Goal: Task Accomplishment & Management: Manage account settings

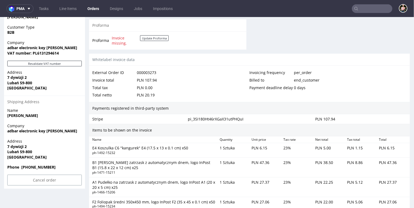
scroll to position [1, 0]
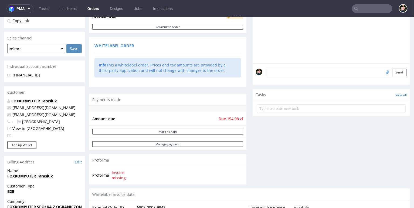
scroll to position [114, 0]
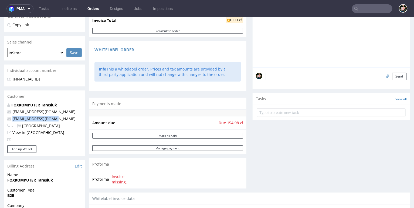
drag, startPoint x: 55, startPoint y: 119, endPoint x: 9, endPoint y: 117, distance: 45.9
click at [9, 117] on p "inpost@foxkomputer.pl" at bounding box center [44, 118] width 75 height 5
copy span "inpost@foxkomputer.pl"
click at [379, 9] on input "text" at bounding box center [372, 8] width 41 height 9
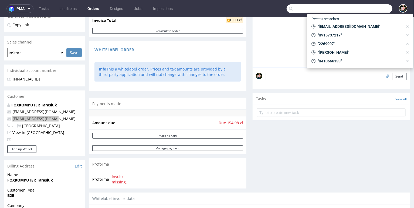
paste input "inpost@foxkomputer.pl"
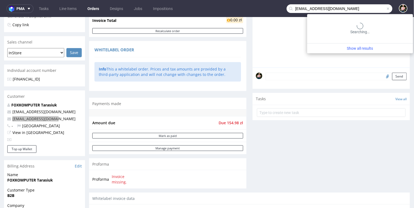
type input "inpost@foxkomputer.pl"
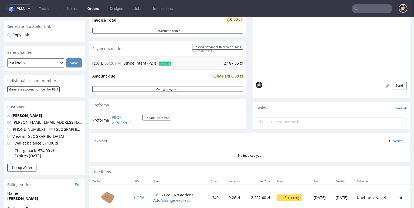
scroll to position [109, 0]
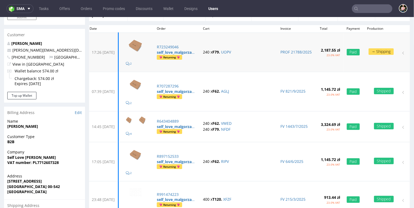
scroll to position [49, 0]
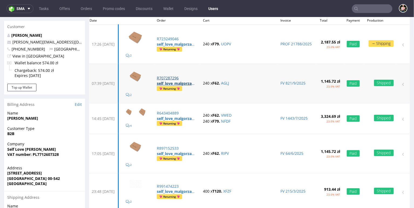
click at [181, 77] on p "R707287296" at bounding box center [177, 77] width 40 height 5
click at [177, 112] on p "R643404889" at bounding box center [177, 112] width 40 height 5
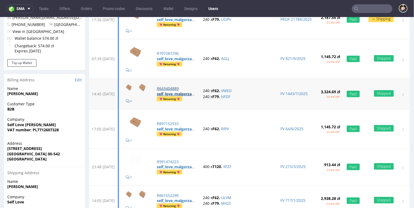
scroll to position [77, 0]
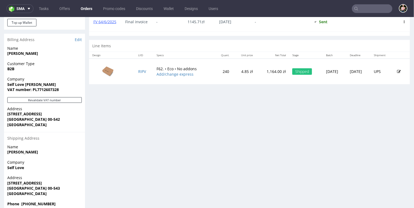
scroll to position [256, 0]
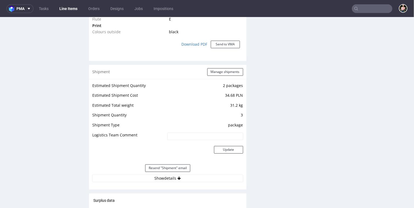
scroll to position [477, 0]
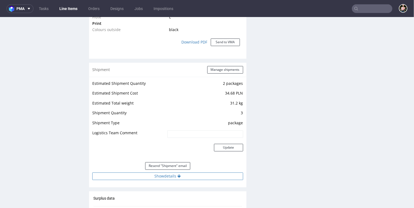
click at [143, 174] on button "Show details" at bounding box center [167, 176] width 151 height 8
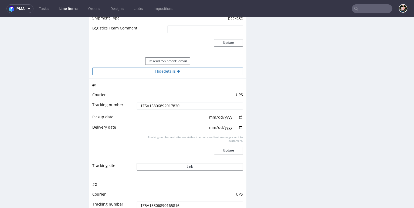
scroll to position [582, 0]
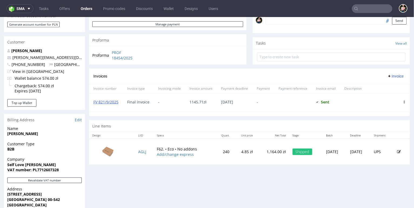
scroll to position [163, 0]
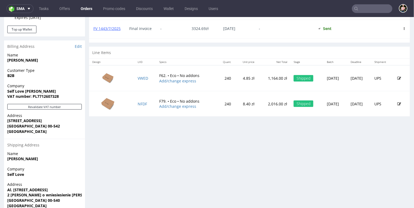
scroll to position [245, 0]
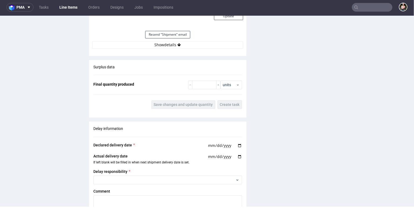
scroll to position [612, 0]
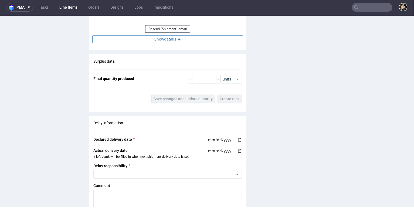
click at [156, 36] on button "Show details" at bounding box center [167, 39] width 151 height 8
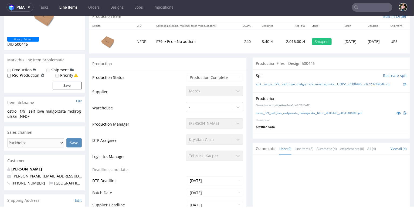
scroll to position [0, 0]
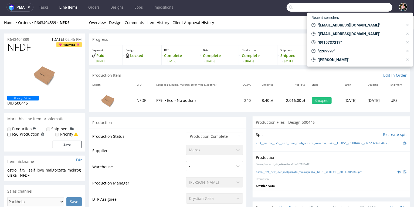
click at [366, 7] on input "text" at bounding box center [340, 7] width 106 height 9
paste input "classicpixelpl@gmail.com"
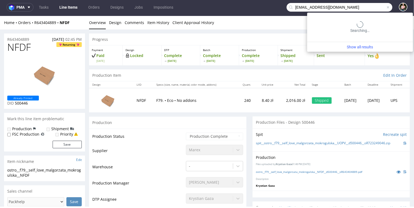
type input "classicpixelpl@gmail.com"
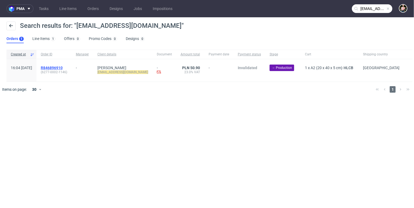
click at [63, 68] on span "R846896910" at bounding box center [52, 68] width 22 height 4
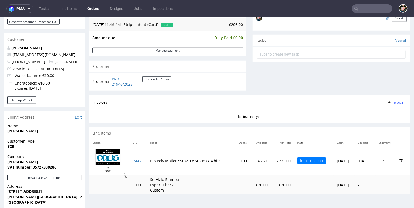
scroll to position [197, 0]
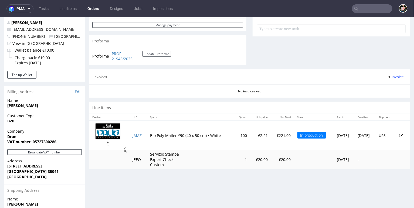
scroll to position [278, 0]
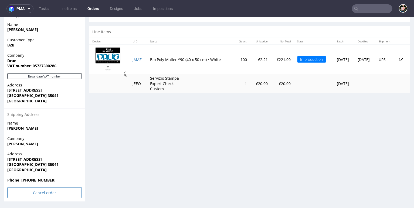
click at [27, 195] on input "Cancel order" at bounding box center [44, 192] width 75 height 11
click at [36, 177] on link "Yes" at bounding box center [36, 178] width 15 height 8
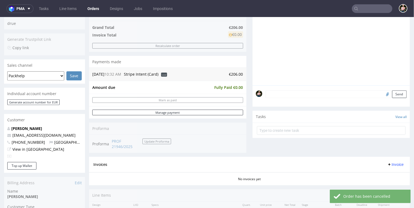
scroll to position [111, 0]
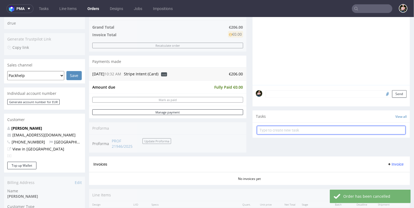
click at [271, 132] on input "text" at bounding box center [331, 130] width 149 height 9
type input "refund"
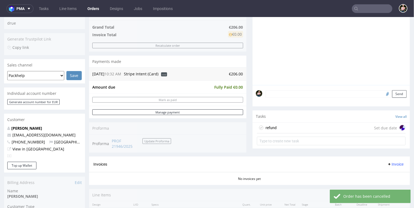
click at [278, 127] on div "refund Set due date" at bounding box center [331, 127] width 149 height 11
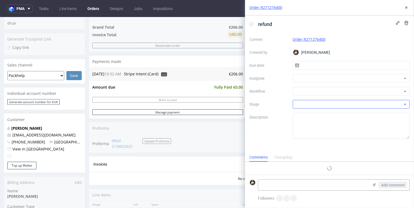
scroll to position [4, 0]
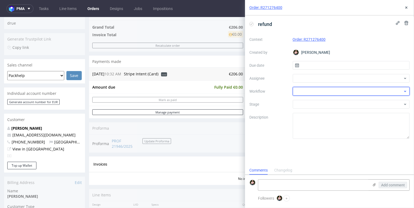
click at [318, 90] on div at bounding box center [351, 91] width 117 height 9
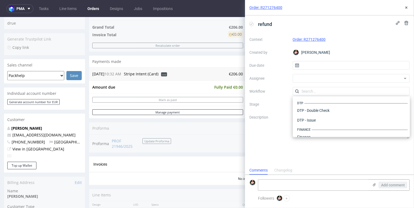
scroll to position [332, 0]
click at [279, 100] on div "Context Order: R271276400 Created by Marta Tomaszewska Due date Assignee Workfl…" at bounding box center [330, 87] width 160 height 104
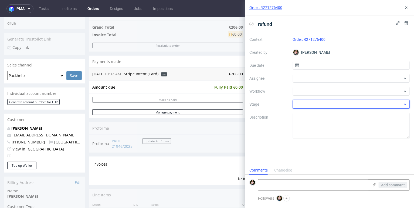
click at [304, 101] on div at bounding box center [351, 104] width 117 height 9
click at [307, 102] on input "text" at bounding box center [351, 104] width 117 height 9
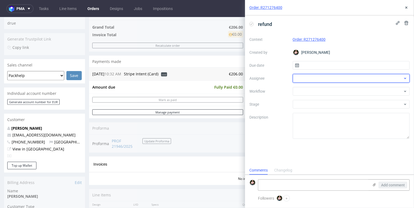
click at [301, 80] on div at bounding box center [351, 78] width 117 height 9
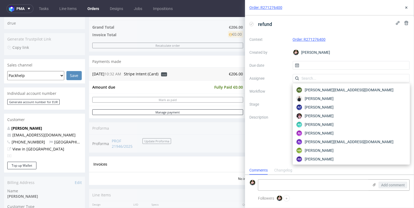
click at [274, 88] on label "Workflow" at bounding box center [269, 91] width 39 height 6
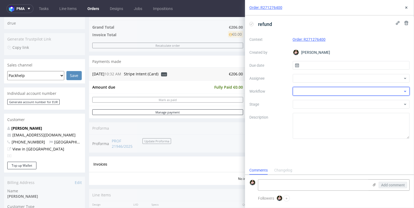
click at [302, 92] on div at bounding box center [351, 91] width 117 height 9
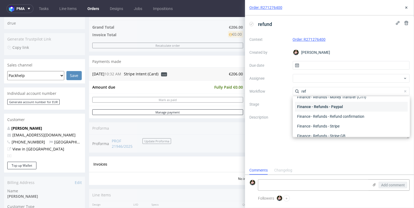
scroll to position [23, 0]
type input "ref"
click at [319, 126] on div "Finance - Refunds - Stripe" at bounding box center [351, 127] width 113 height 10
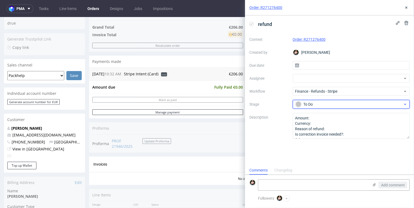
click at [311, 105] on div "To Do" at bounding box center [349, 104] width 107 height 6
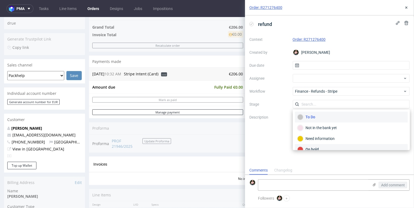
click at [314, 147] on div "On hold" at bounding box center [352, 150] width 108 height 6
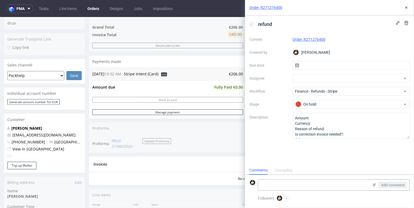
click at [206, 175] on div "No invoices yet" at bounding box center [249, 176] width 321 height 9
